Goal: Task Accomplishment & Management: Complete application form

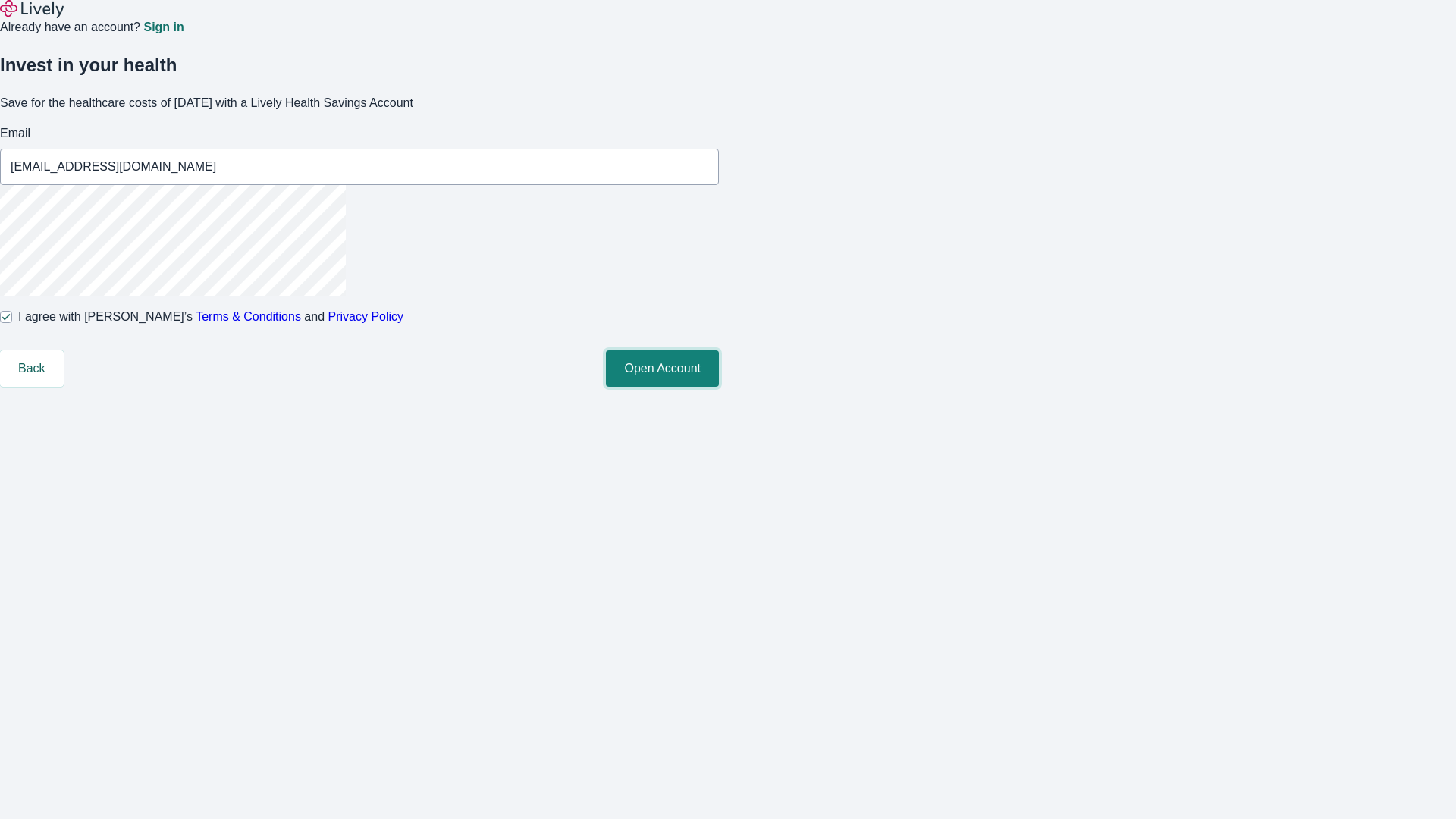
click at [719, 387] on button "Open Account" at bounding box center [662, 368] width 113 height 36
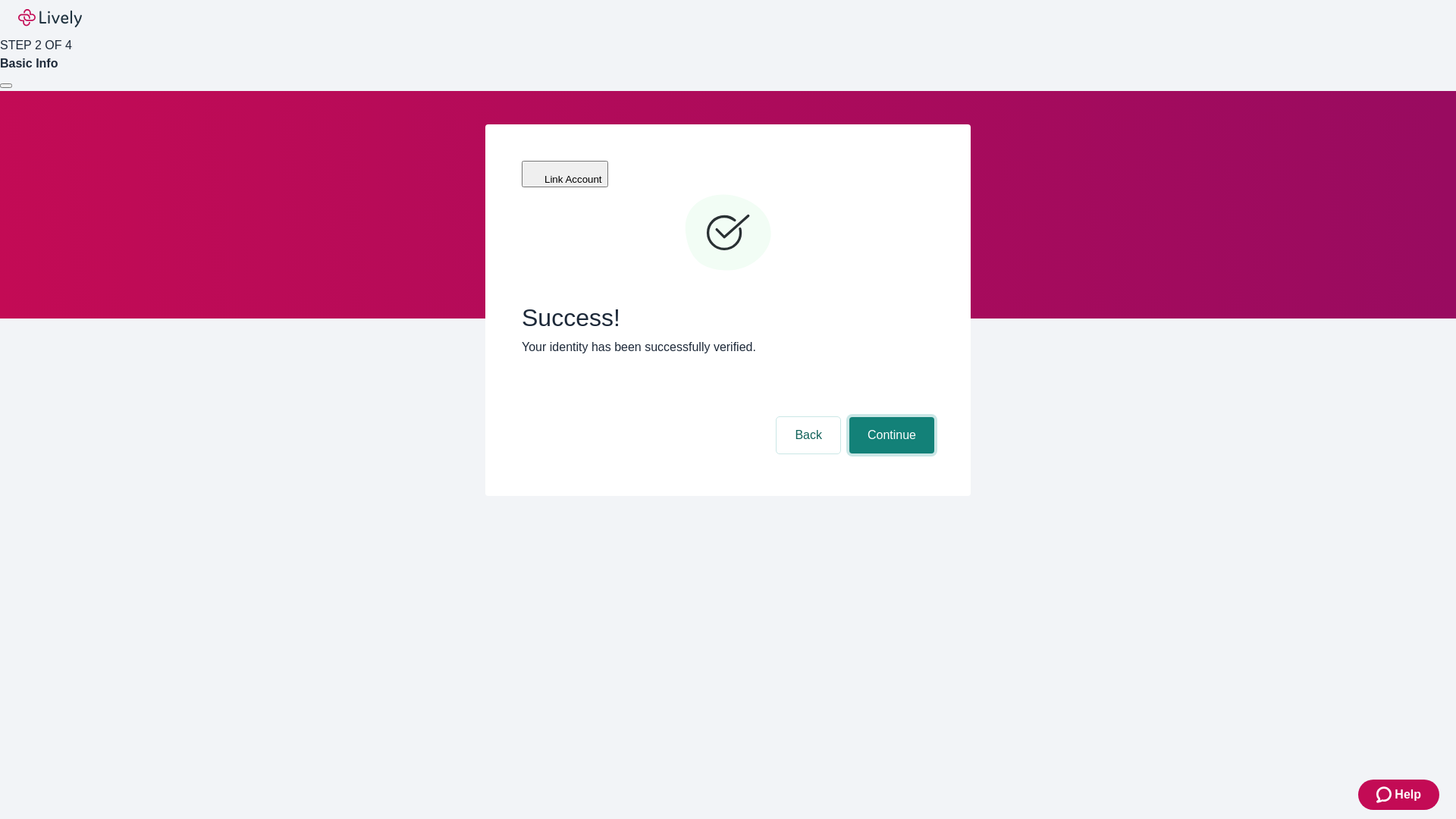
click at [889, 417] on button "Continue" at bounding box center [891, 435] width 85 height 36
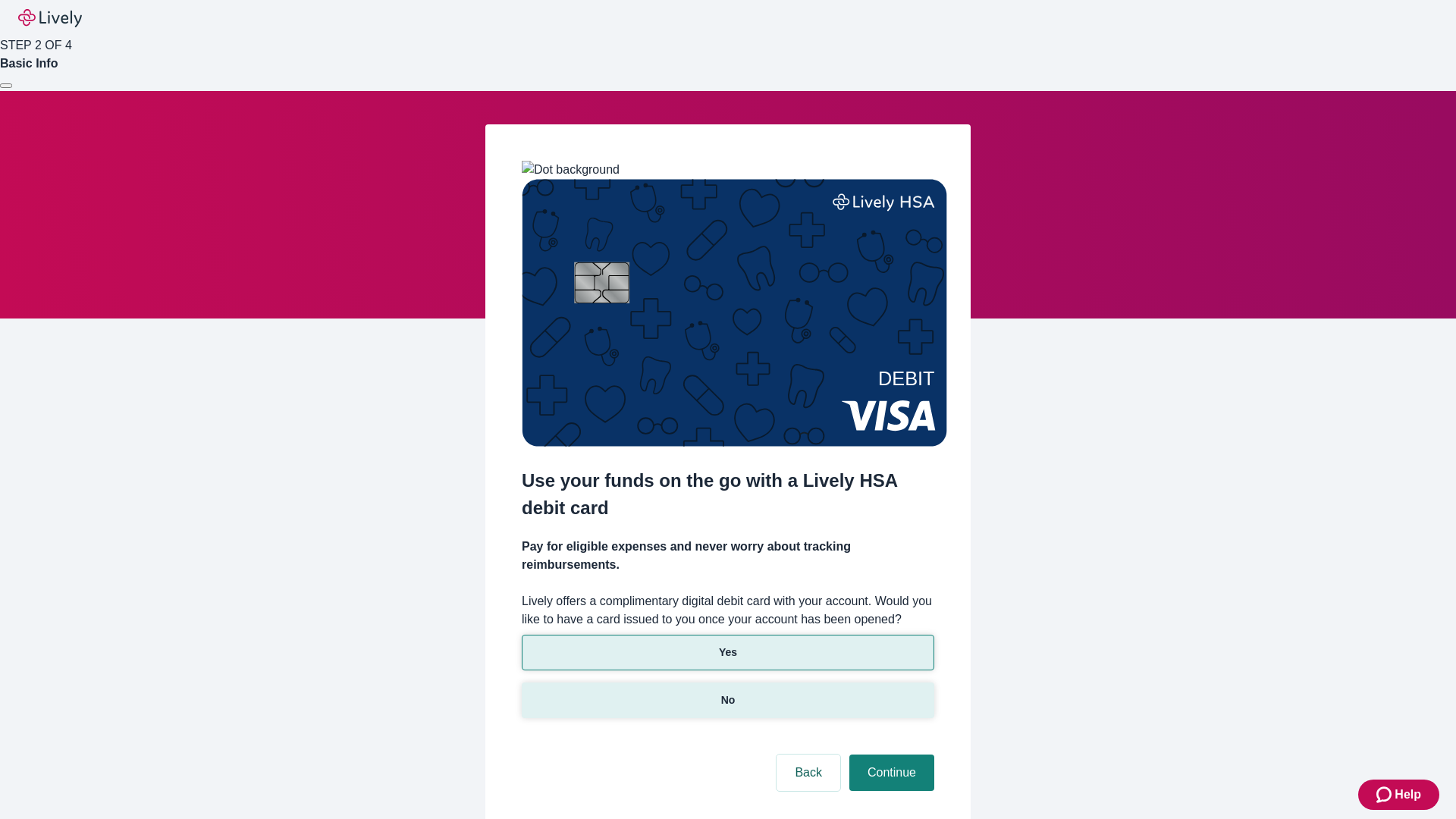
click at [727, 693] on p "No" at bounding box center [728, 700] width 14 height 16
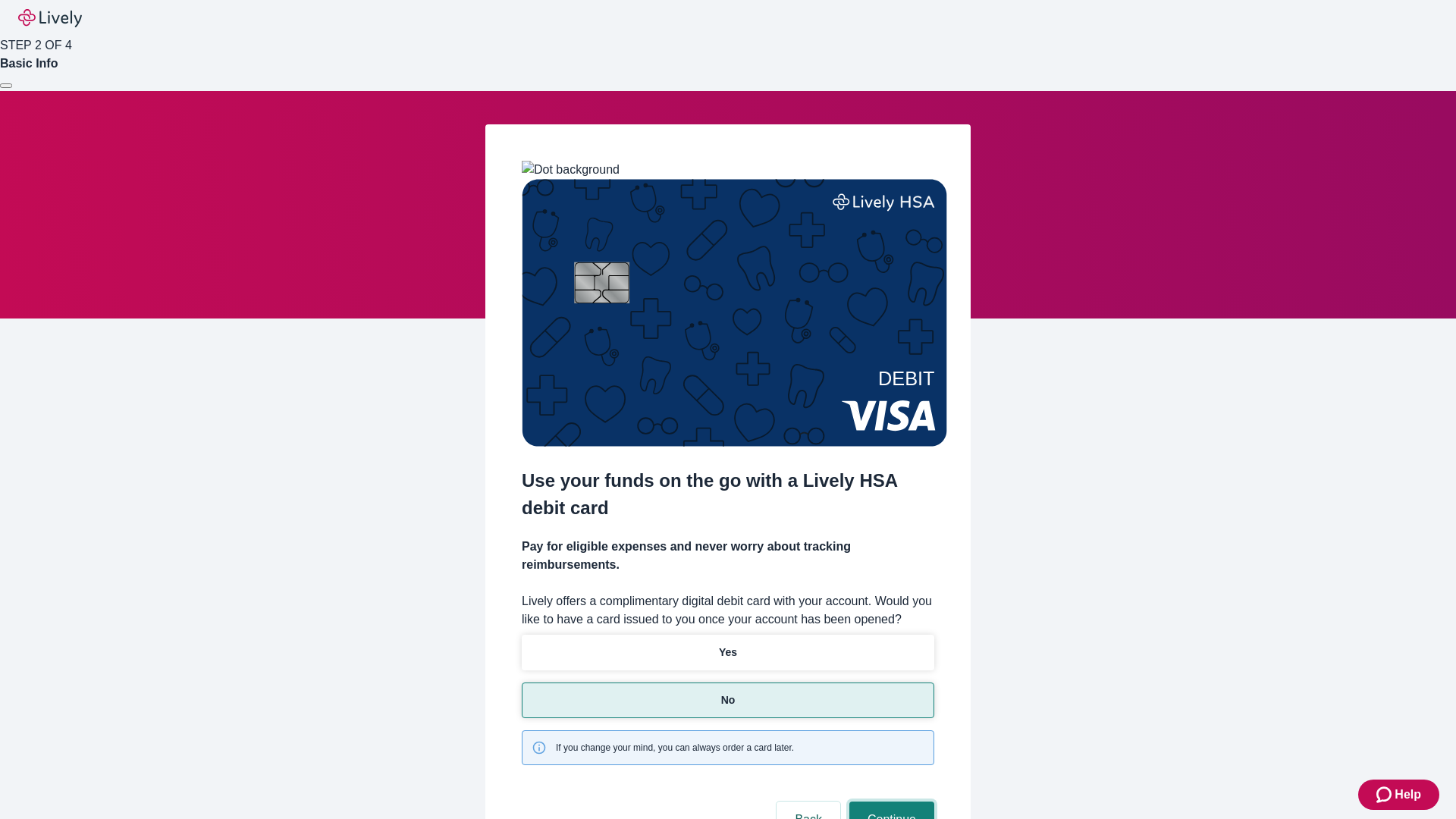
click at [889, 801] on button "Continue" at bounding box center [891, 819] width 85 height 36
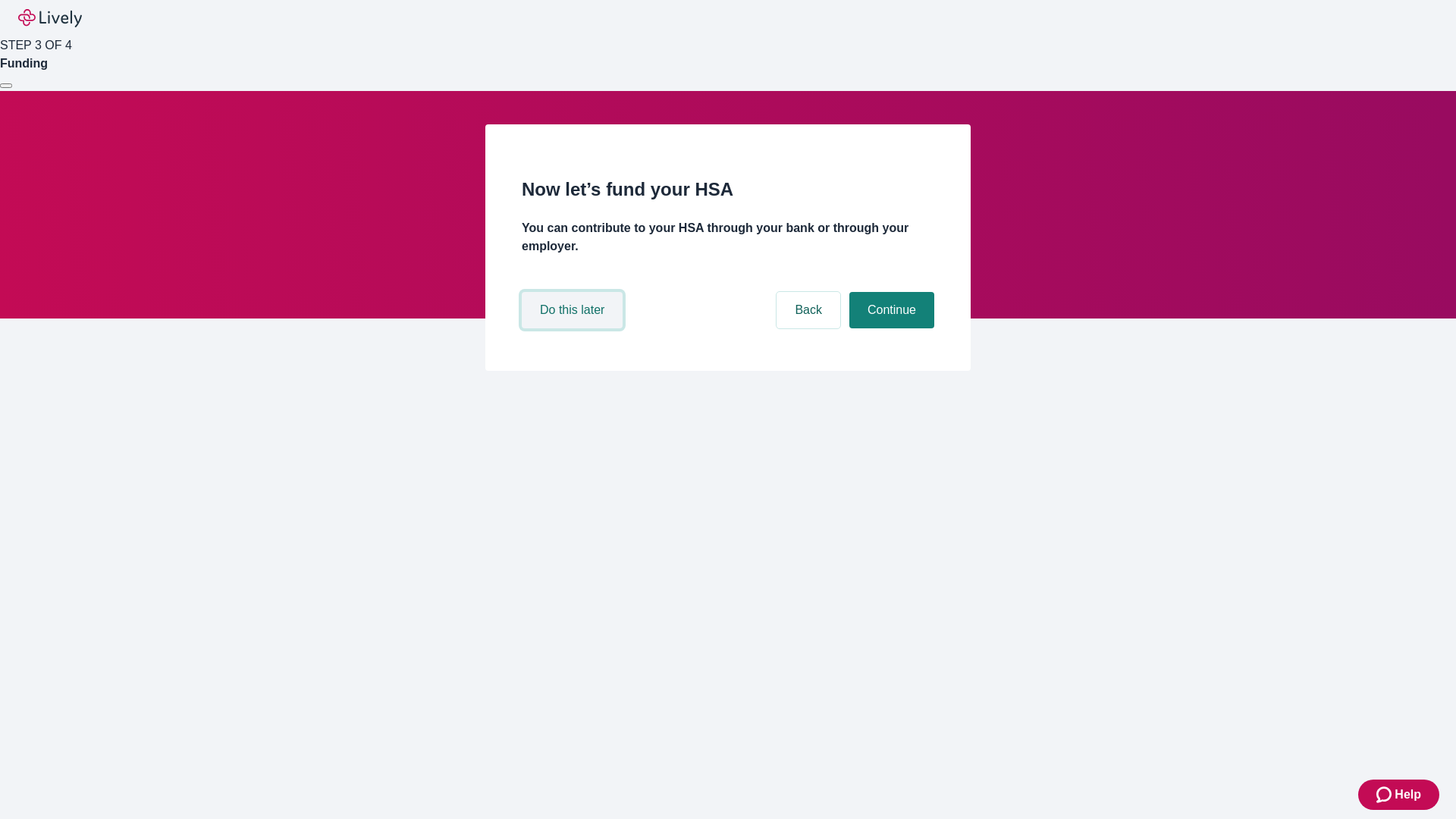
click at [574, 329] on button "Do this later" at bounding box center [572, 309] width 101 height 36
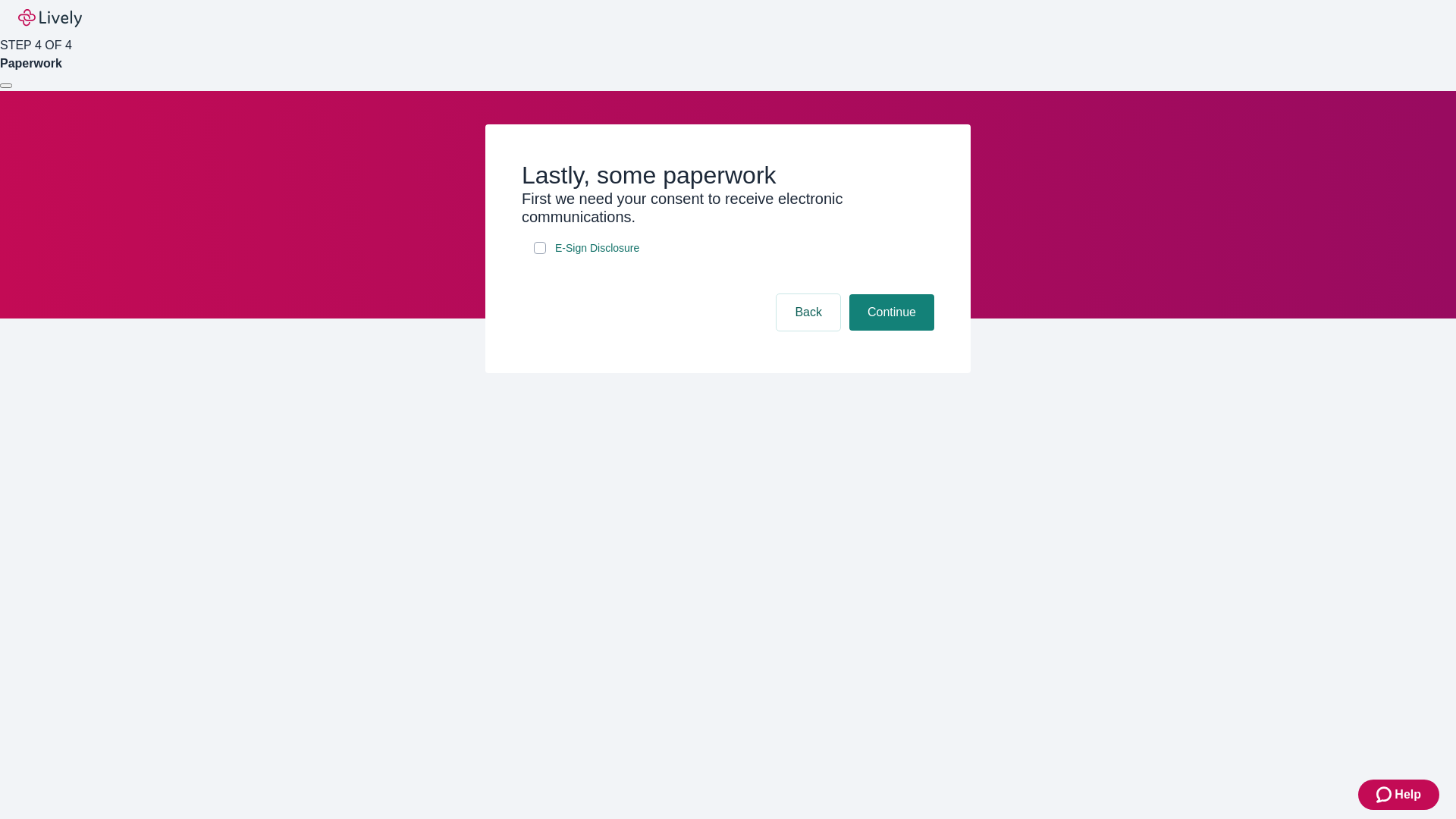
click at [540, 254] on input "E-Sign Disclosure" at bounding box center [539, 248] width 12 height 12
checkbox input "true"
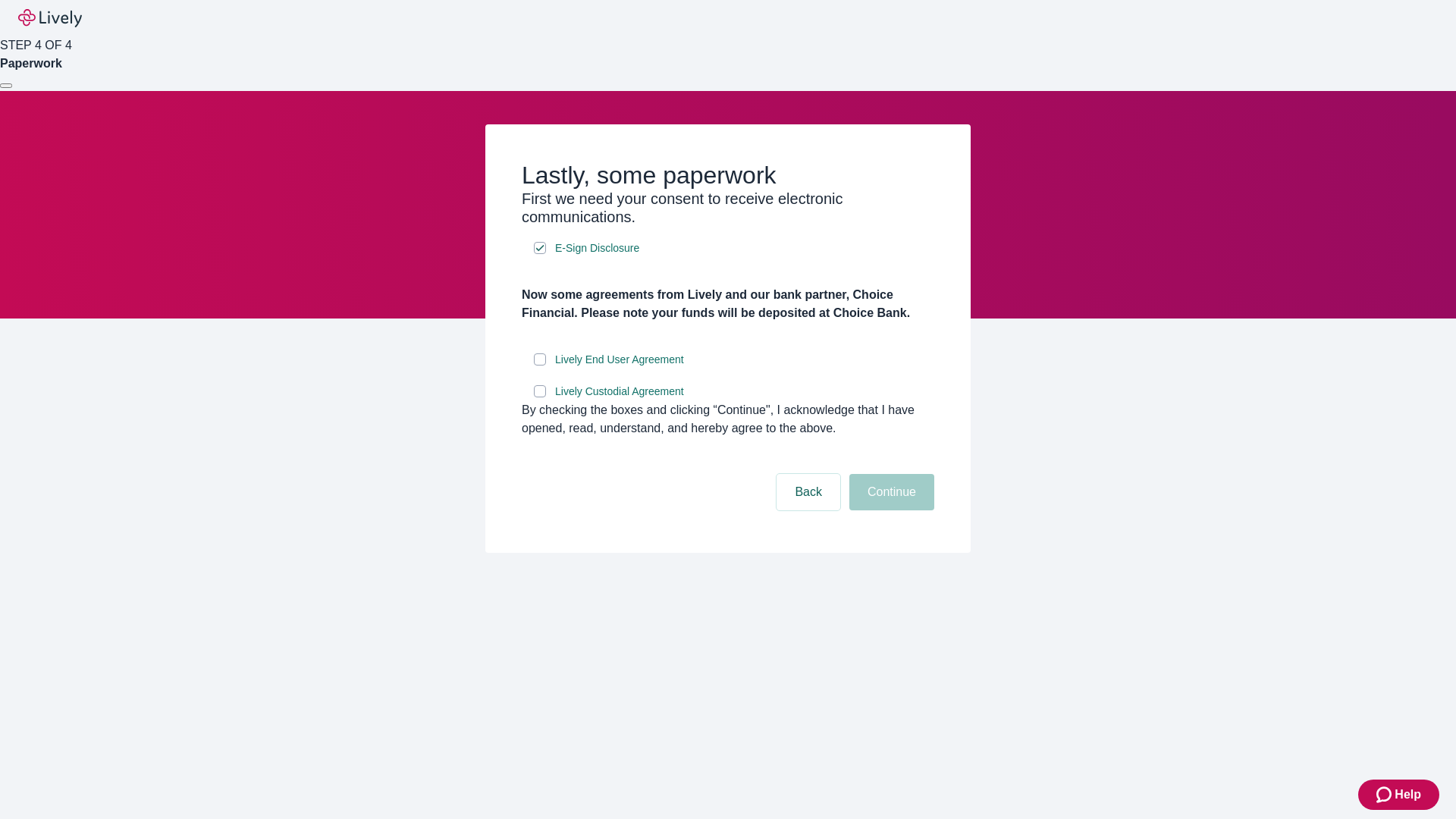
click at [540, 366] on input "Lively End User Agreement" at bounding box center [539, 359] width 12 height 12
checkbox input "true"
click at [540, 397] on input "Lively Custodial Agreement" at bounding box center [539, 391] width 12 height 12
checkbox input "true"
click at [889, 511] on button "Continue" at bounding box center [891, 491] width 85 height 36
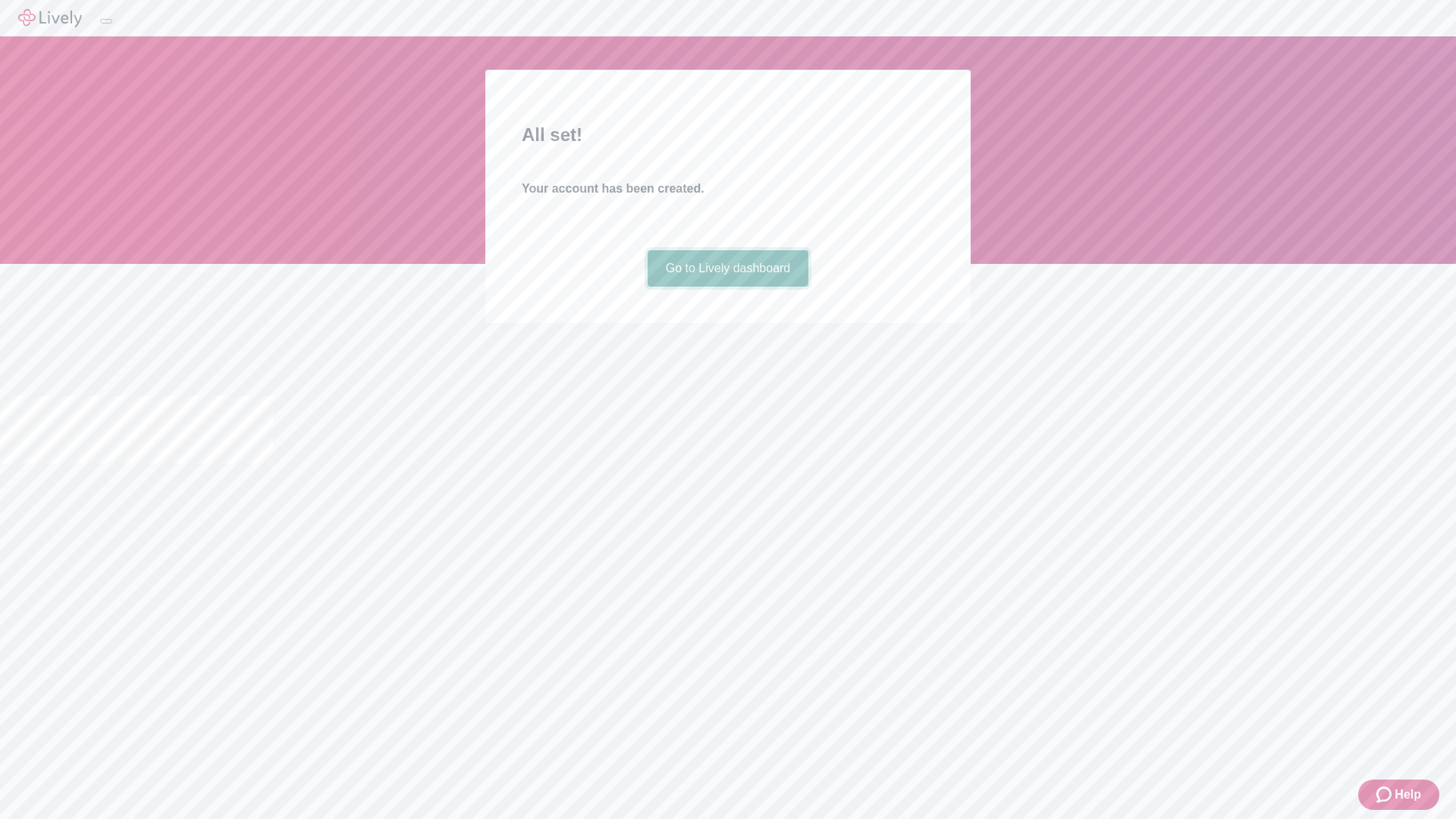
click at [727, 286] on link "Go to Lively dashboard" at bounding box center [728, 268] width 162 height 36
